Goal: Task Accomplishment & Management: Manage account settings

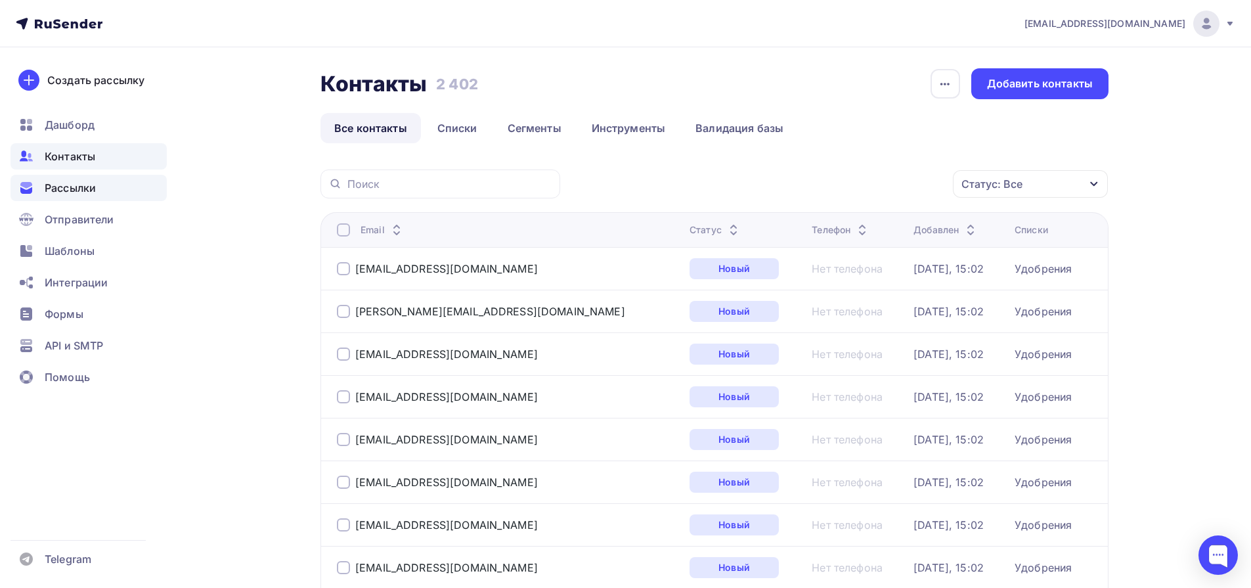
click at [62, 189] on span "Рассылки" at bounding box center [70, 188] width 51 height 16
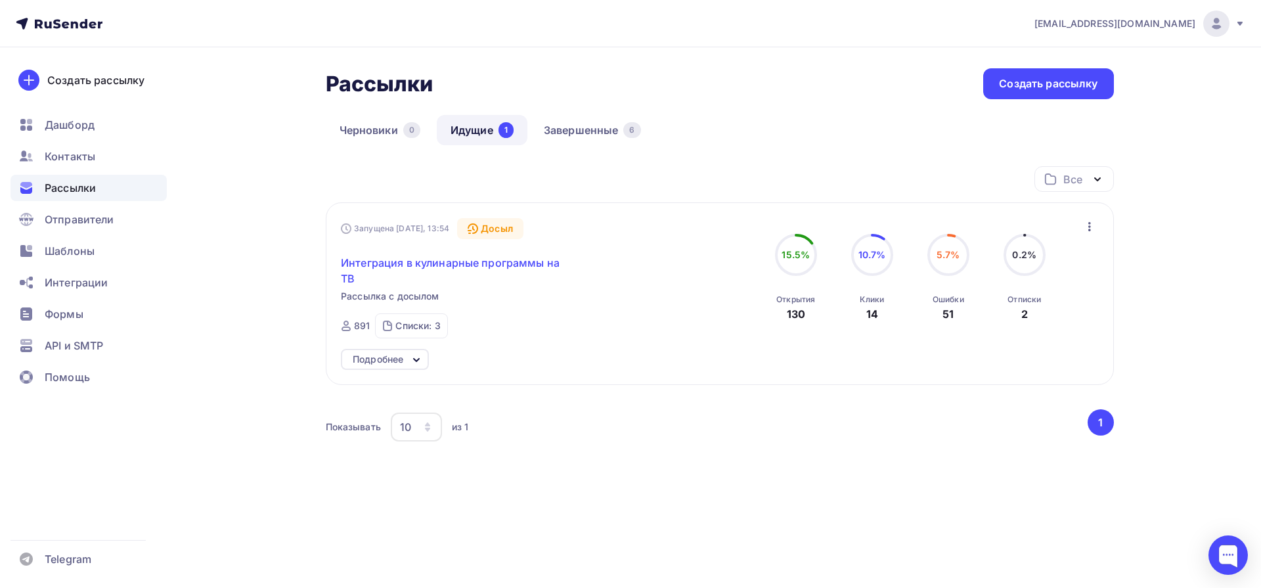
click at [524, 263] on span "Интеграция в кулинарные программы на ТВ" at bounding box center [453, 271] width 225 height 32
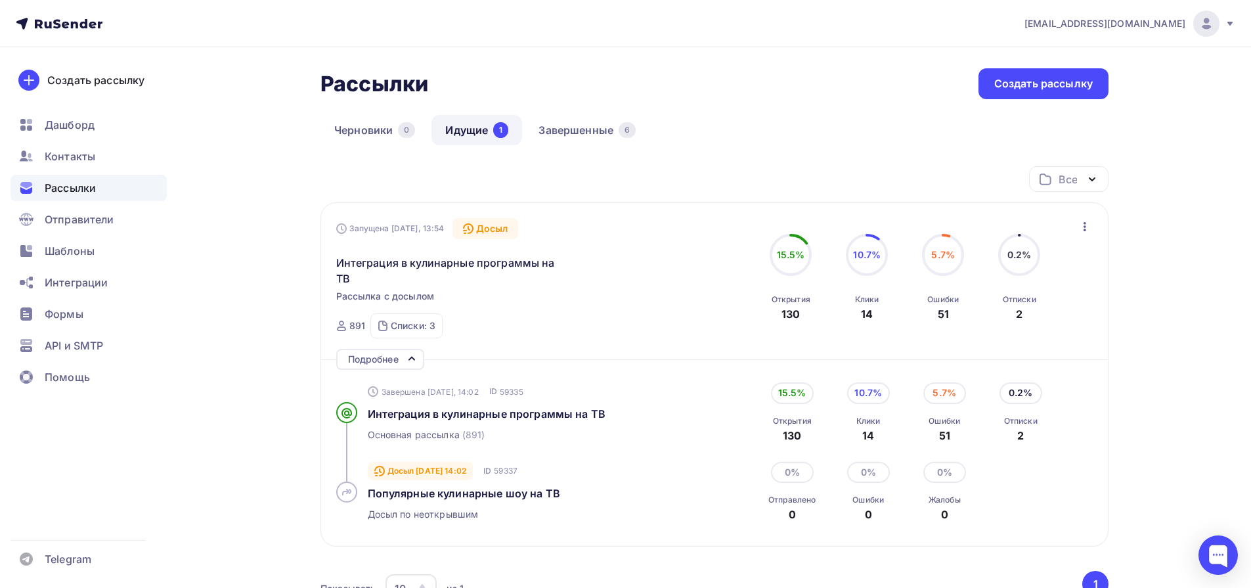
click at [108, 200] on div "Рассылки" at bounding box center [89, 188] width 156 height 26
click at [564, 122] on link "Завершенные 6" at bounding box center [587, 130] width 125 height 30
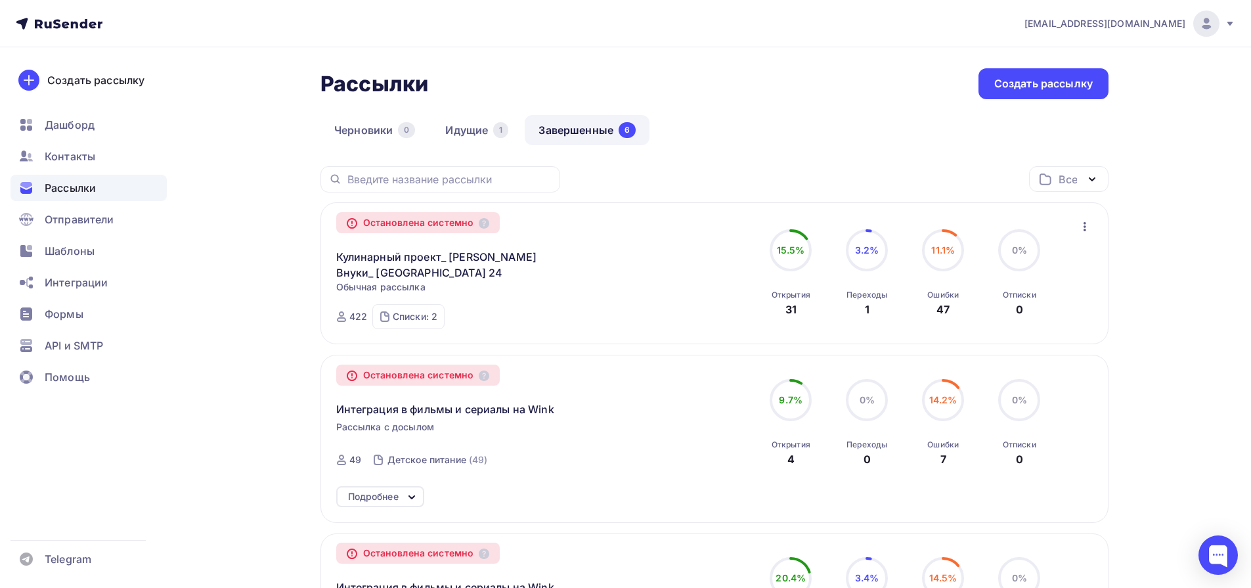
click at [1084, 230] on icon "button" at bounding box center [1085, 226] width 3 height 9
click at [1054, 301] on div "Добавить в папку" at bounding box center [1025, 297] width 135 height 16
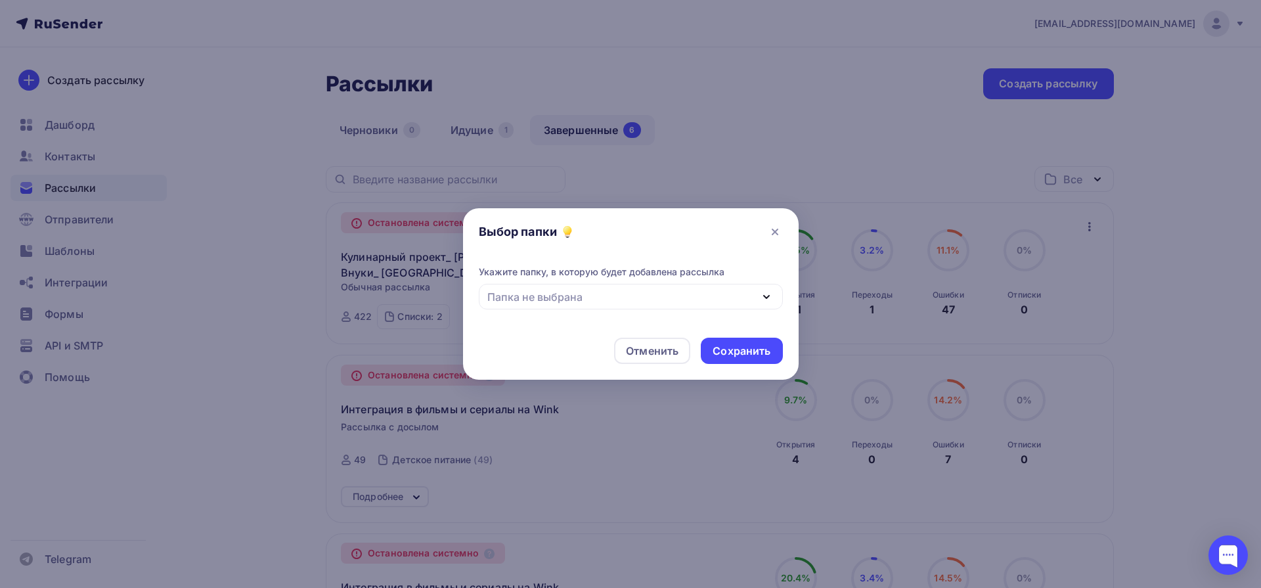
click at [770, 300] on icon "button" at bounding box center [767, 297] width 16 height 16
click at [775, 232] on icon at bounding box center [774, 231] width 5 height 5
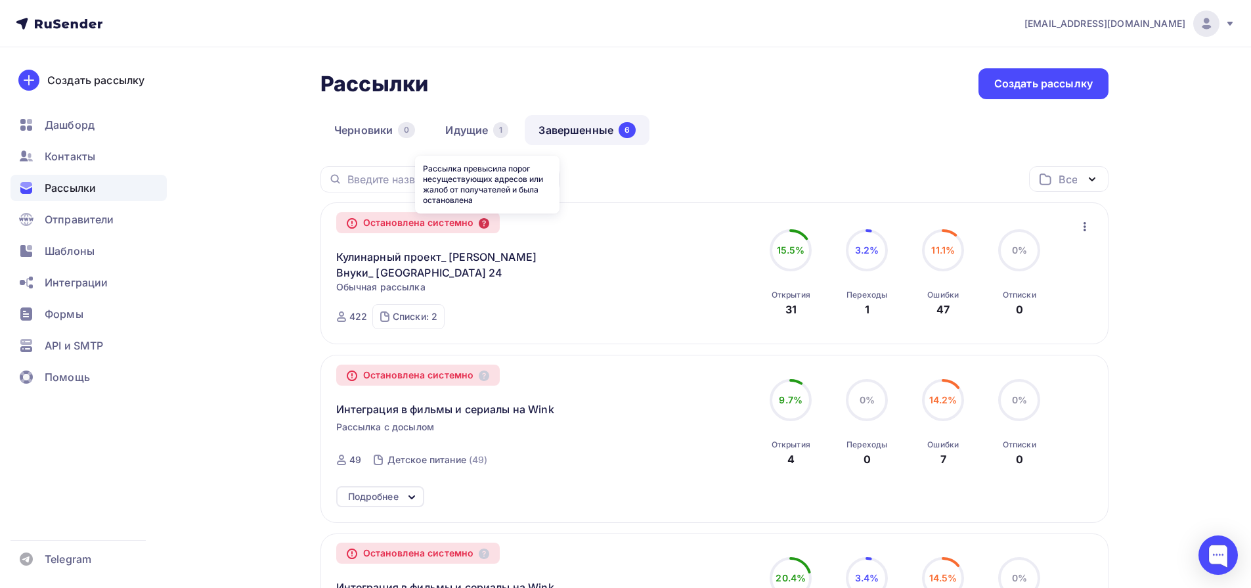
click at [483, 221] on icon at bounding box center [484, 223] width 11 height 11
click at [349, 221] on icon at bounding box center [351, 223] width 9 height 9
click at [721, 321] on div "Остановлена системно Кулинарный проект_ Куки Внуки_ [GEOGRAPHIC_DATA] 24 Копиро…" at bounding box center [714, 273] width 757 height 111
click at [474, 125] on link "Идущие 1" at bounding box center [477, 130] width 91 height 30
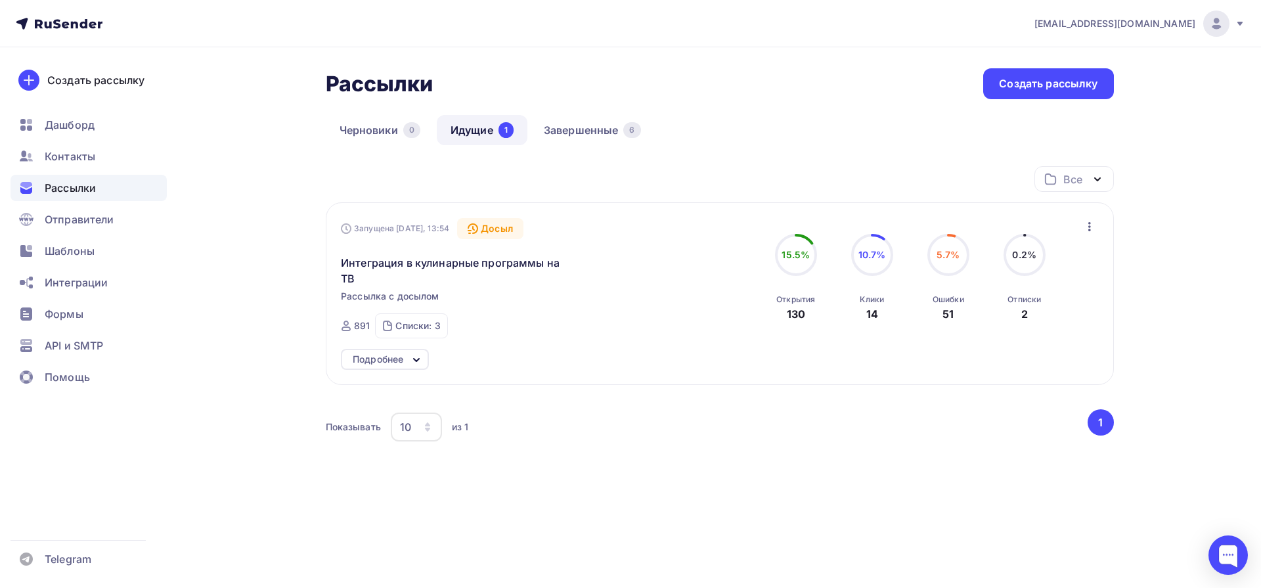
click at [62, 192] on span "Рассылки" at bounding box center [70, 188] width 51 height 16
